Goal: Transaction & Acquisition: Purchase product/service

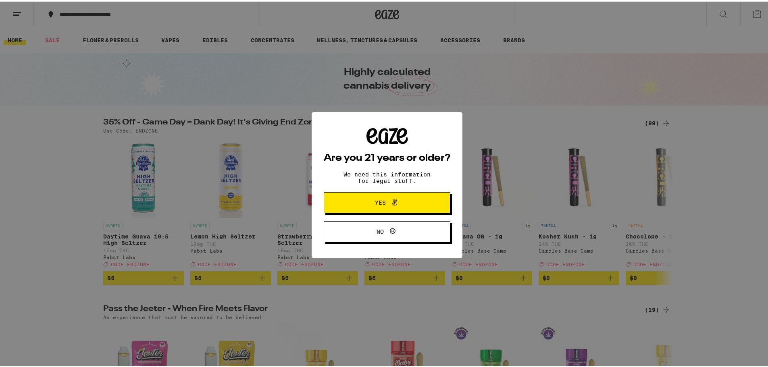
click at [376, 202] on span "Yes" at bounding box center [380, 201] width 11 height 6
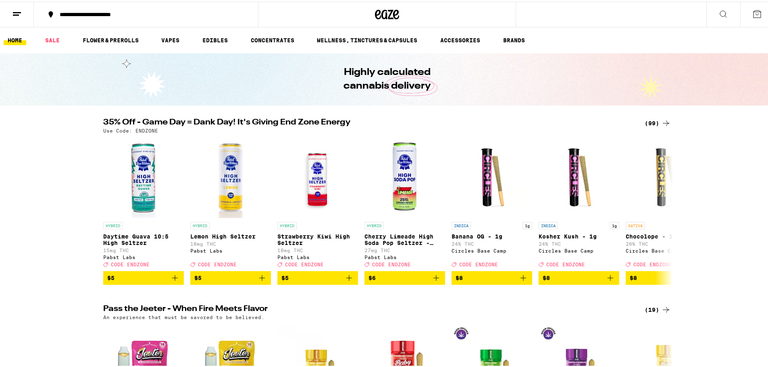
click at [752, 13] on icon at bounding box center [757, 13] width 10 height 10
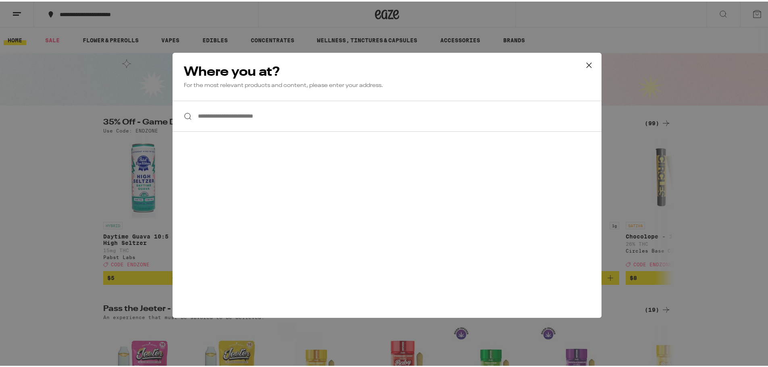
click at [584, 62] on icon at bounding box center [589, 64] width 12 height 12
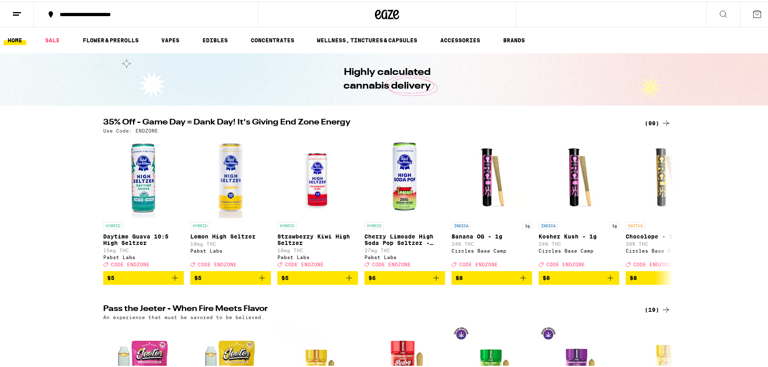
click at [19, 12] on icon at bounding box center [17, 13] width 10 height 10
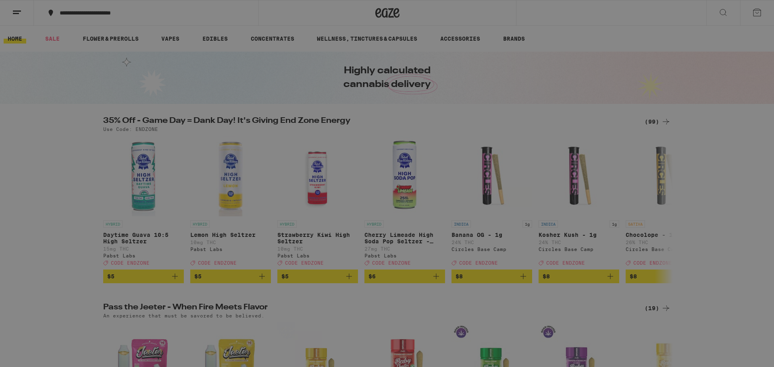
click at [96, 42] on span "Log In" at bounding box center [112, 43] width 76 height 6
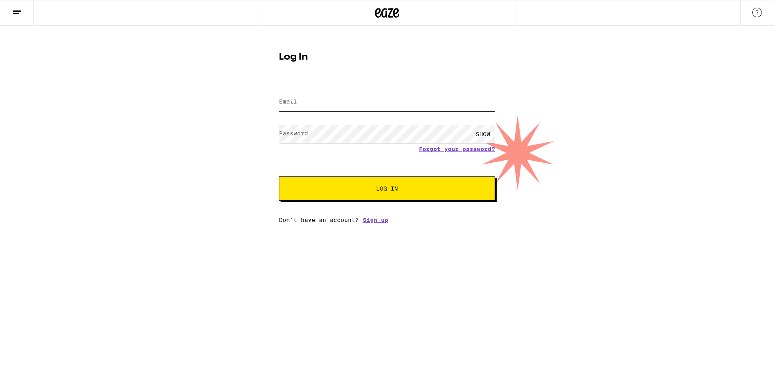
type input "[EMAIL_ADDRESS][PERSON_NAME][DOMAIN_NAME]"
click at [395, 186] on span "Log In" at bounding box center [387, 189] width 22 height 6
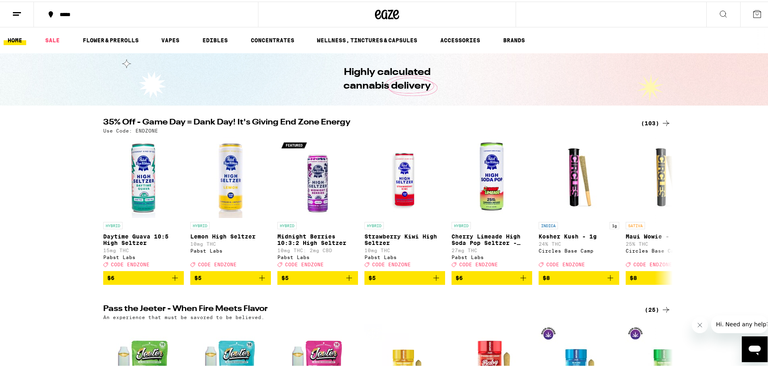
click at [655, 121] on div "(103)" at bounding box center [656, 122] width 30 height 10
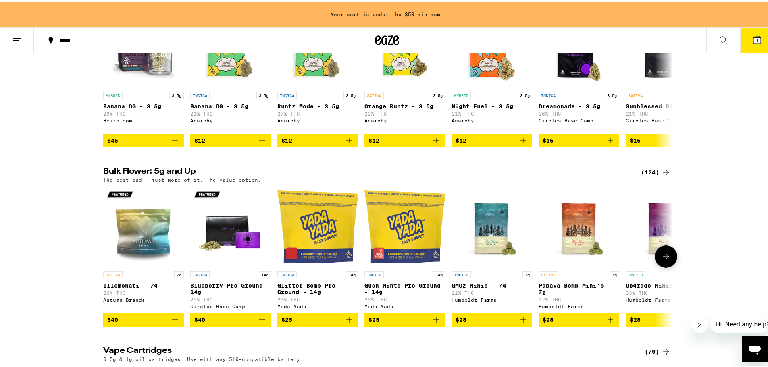
scroll to position [726, 0]
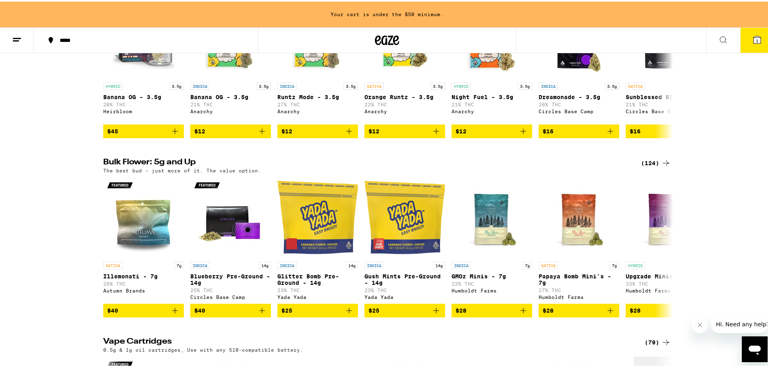
click at [663, 167] on icon at bounding box center [666, 162] width 10 height 10
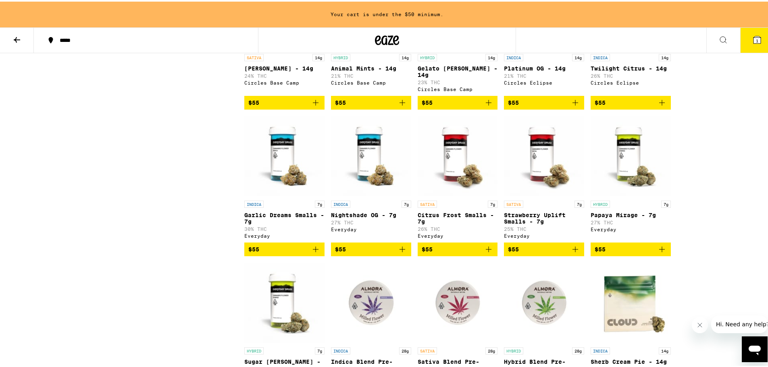
scroll to position [1653, 0]
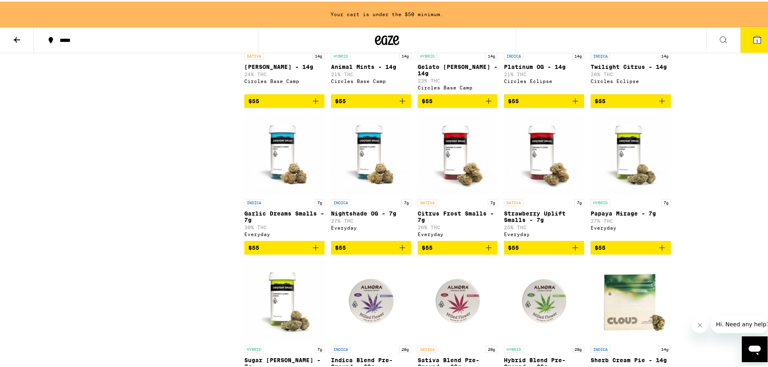
click at [484, 251] on icon "Add to bag" at bounding box center [489, 247] width 10 height 10
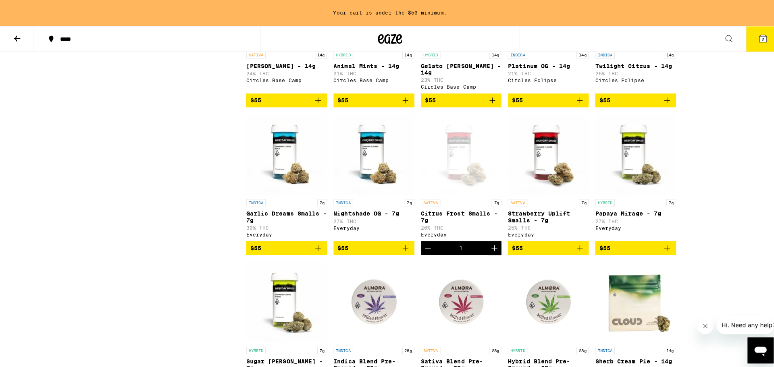
scroll to position [1628, 0]
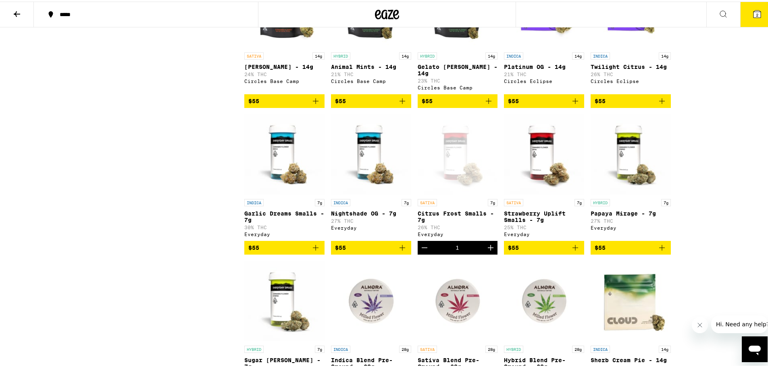
click at [571, 104] on icon "Add to bag" at bounding box center [576, 100] width 10 height 10
click at [746, 14] on button "3" at bounding box center [757, 12] width 34 height 25
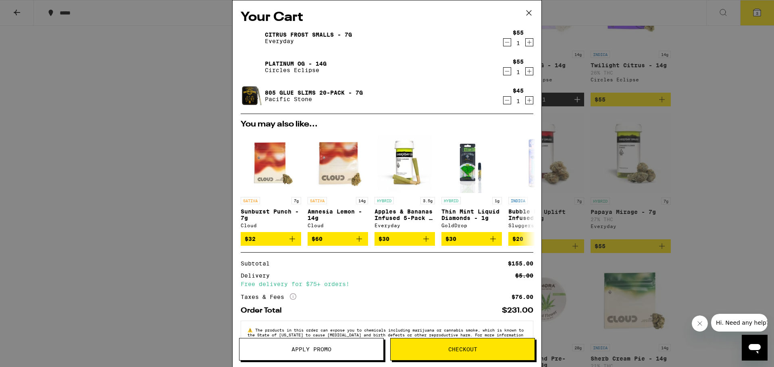
click at [504, 102] on icon "Decrement" at bounding box center [507, 101] width 7 height 10
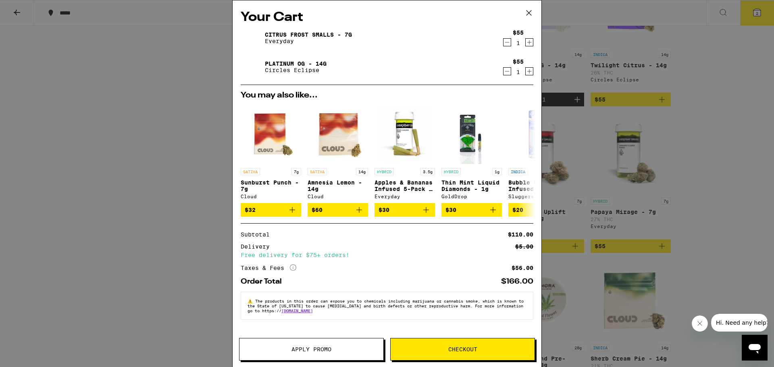
click at [453, 347] on span "Checkout" at bounding box center [462, 350] width 29 height 6
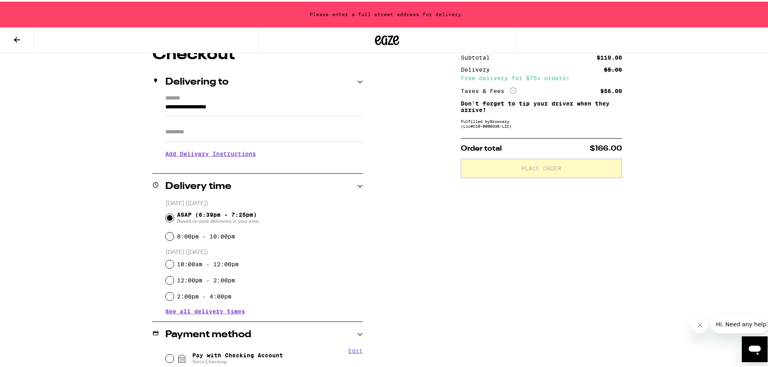
scroll to position [161, 0]
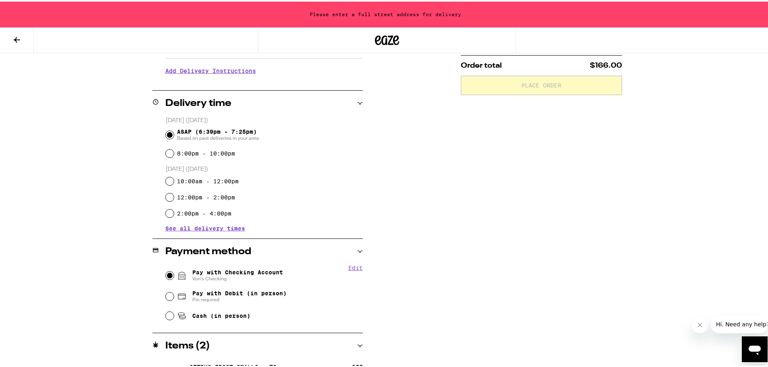
click at [166, 275] on input "Pay with Checking Account Von's Checking" at bounding box center [170, 274] width 8 height 8
radio input "true"
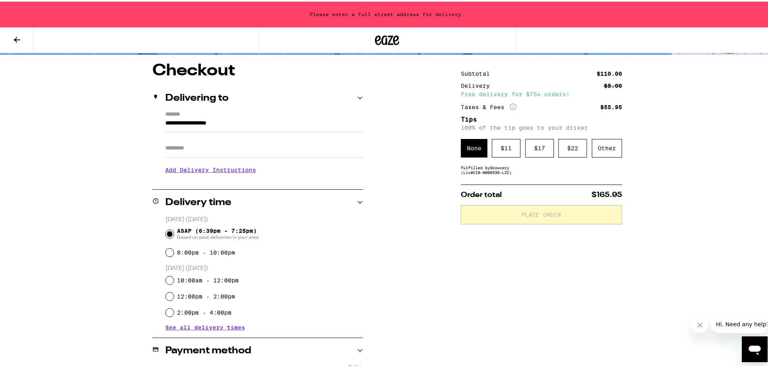
scroll to position [75, 0]
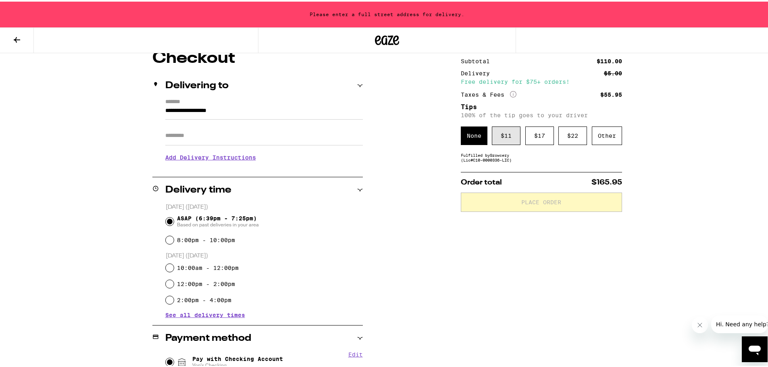
click at [503, 144] on div "$ 11" at bounding box center [506, 134] width 29 height 19
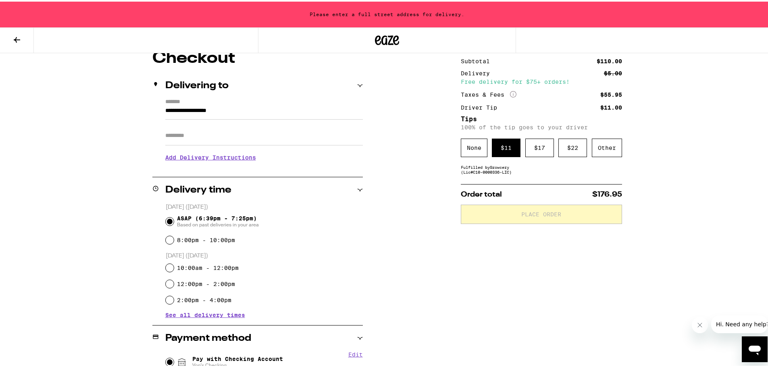
click at [196, 138] on input "Apt/Suite" at bounding box center [264, 134] width 198 height 19
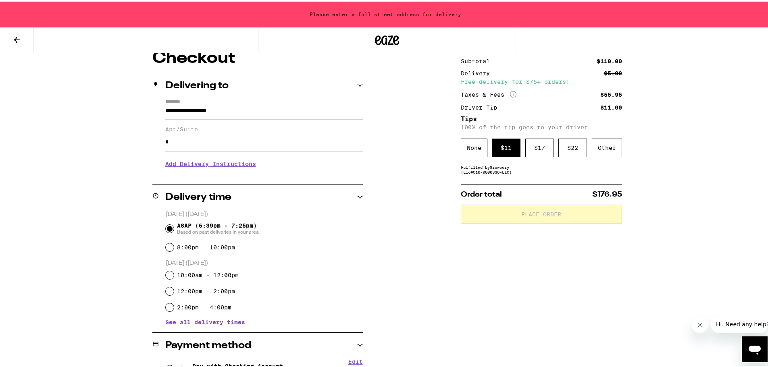
type input "*"
click at [210, 110] on input "**********" at bounding box center [264, 111] width 198 height 14
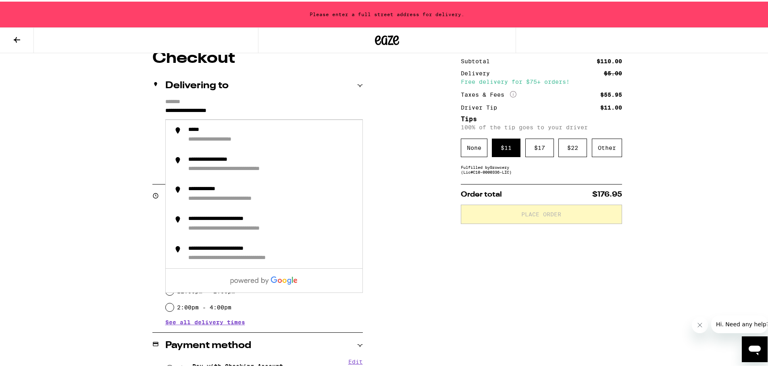
click at [246, 110] on input "**********" at bounding box center [264, 111] width 198 height 14
click at [165, 108] on input "**********" at bounding box center [264, 111] width 198 height 14
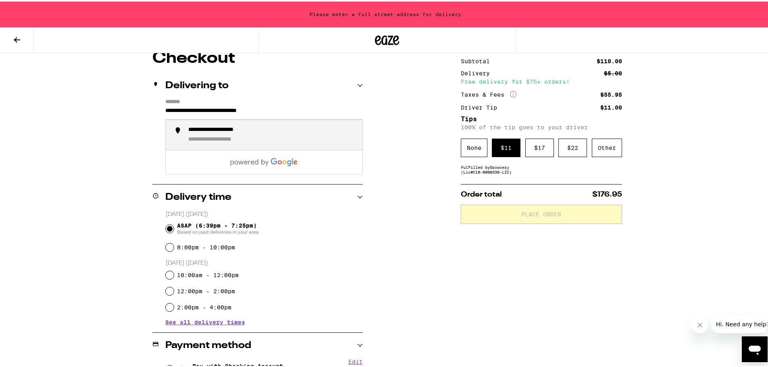
click at [211, 134] on div "**********" at bounding box center [272, 133] width 168 height 17
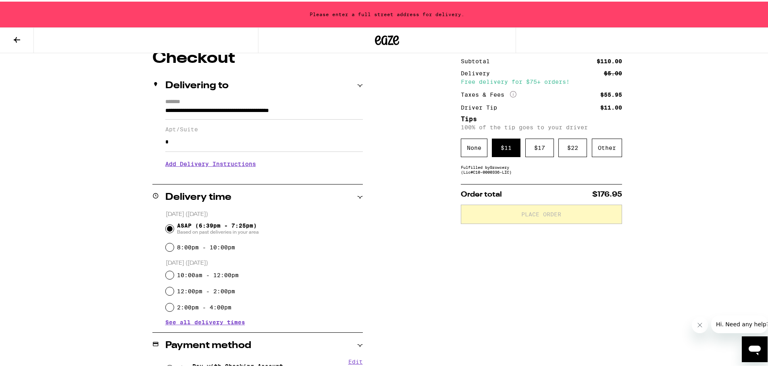
type input "**********"
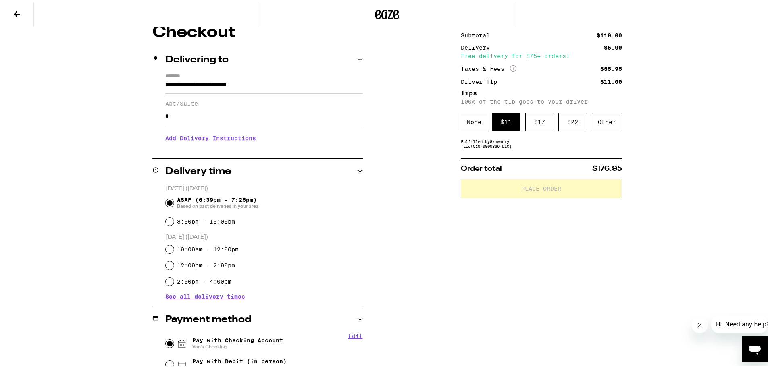
scroll to position [49, 0]
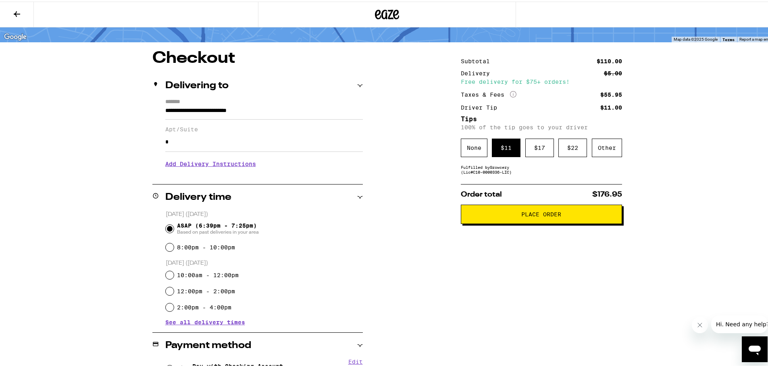
click at [239, 165] on h3 "Add Delivery Instructions" at bounding box center [264, 162] width 198 height 19
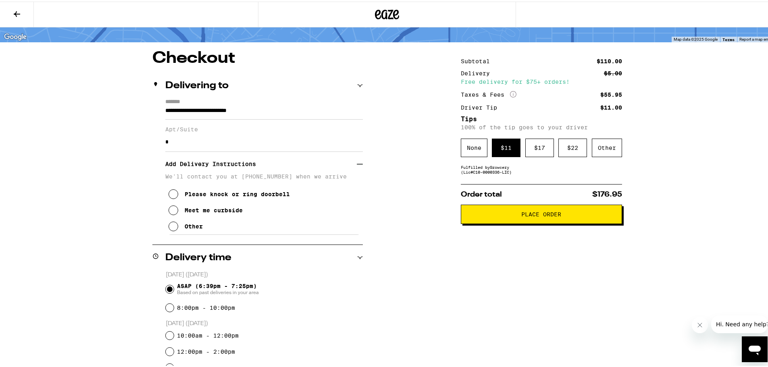
click at [169, 224] on icon at bounding box center [174, 225] width 10 height 10
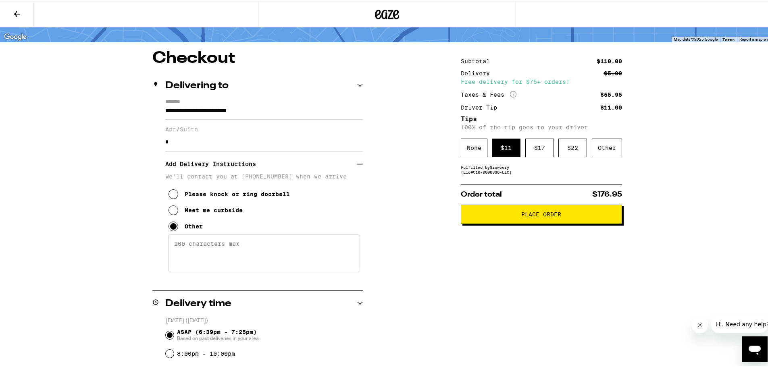
click at [207, 248] on textarea "Enter any other delivery instructions you want driver to know" at bounding box center [264, 252] width 192 height 38
type textarea "Press the number 7 on the intercom, I'll let you in. I'm in the last set of sta…"
click at [581, 216] on span "Place Order" at bounding box center [542, 213] width 148 height 6
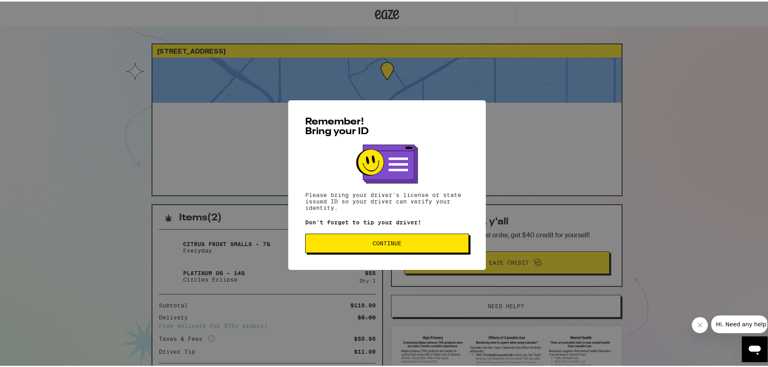
click at [373, 245] on span "Continue" at bounding box center [387, 242] width 29 height 6
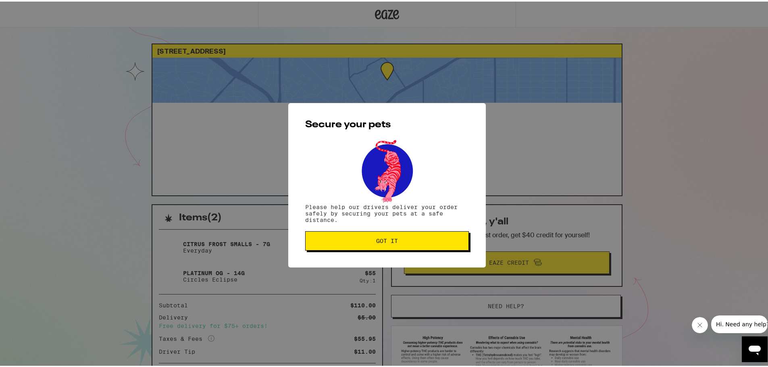
click at [420, 238] on span "Got it" at bounding box center [387, 240] width 150 height 6
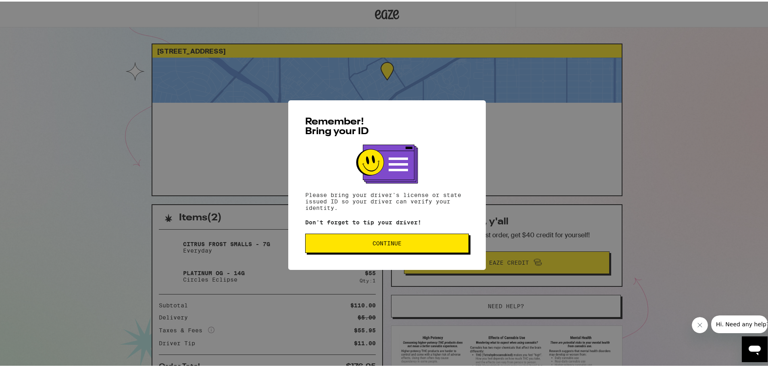
click at [393, 236] on button "Continue" at bounding box center [387, 241] width 164 height 19
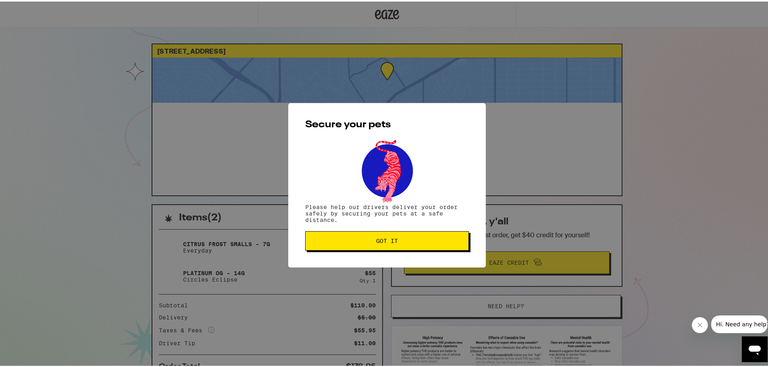
click at [406, 242] on span "Got it" at bounding box center [387, 240] width 150 height 6
